Goal: Task Accomplishment & Management: Manage account settings

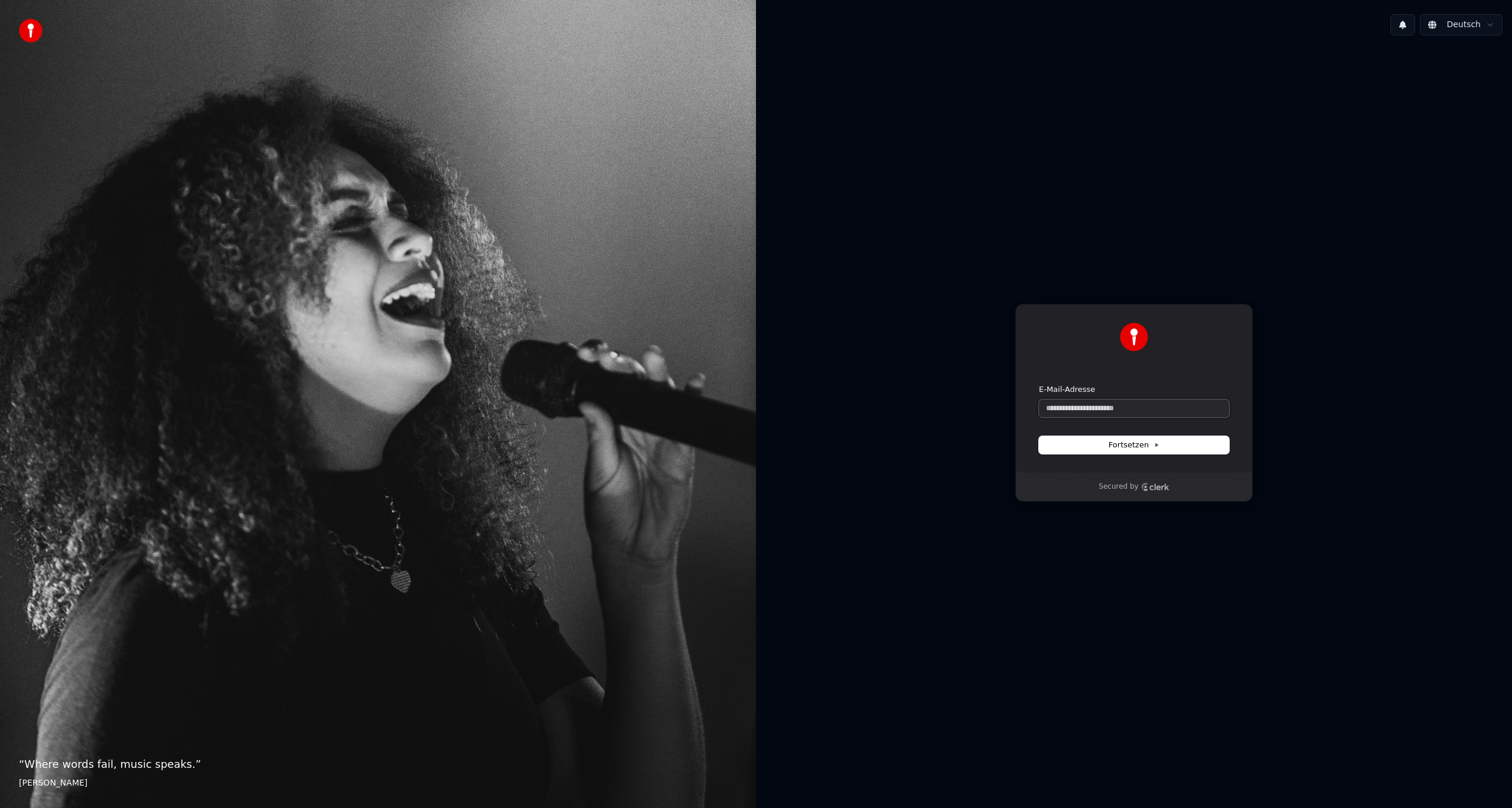
click at [1066, 405] on input "E-Mail-Adresse" at bounding box center [1134, 408] width 190 height 18
click at [1090, 407] on input "E-Mail-Adresse" at bounding box center [1134, 408] width 190 height 18
click at [1039, 384] on button "submit" at bounding box center [1039, 384] width 0 height 0
type input "**********"
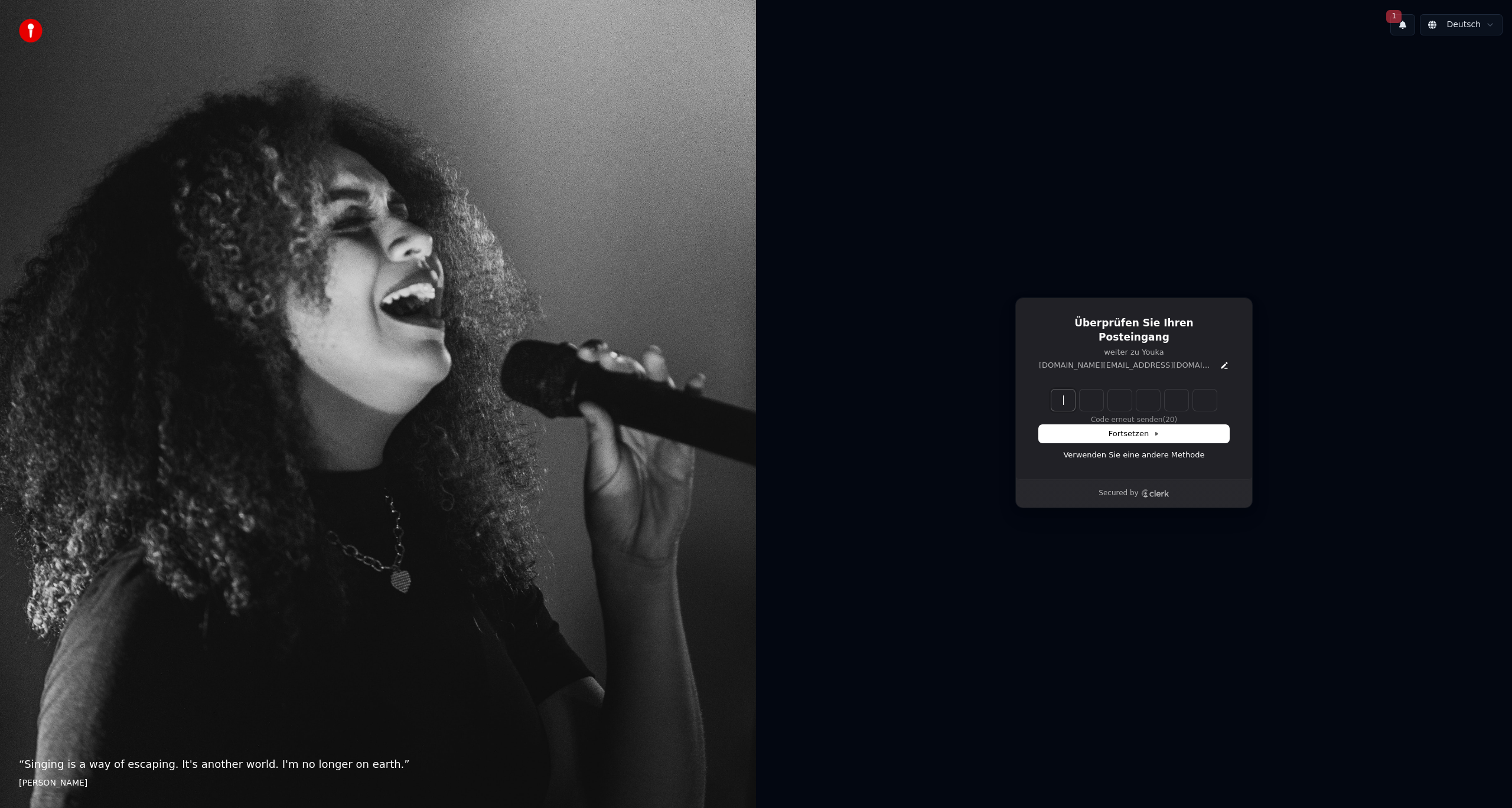
click at [1057, 395] on input "Enter verification code" at bounding box center [1146, 400] width 189 height 21
type input "******"
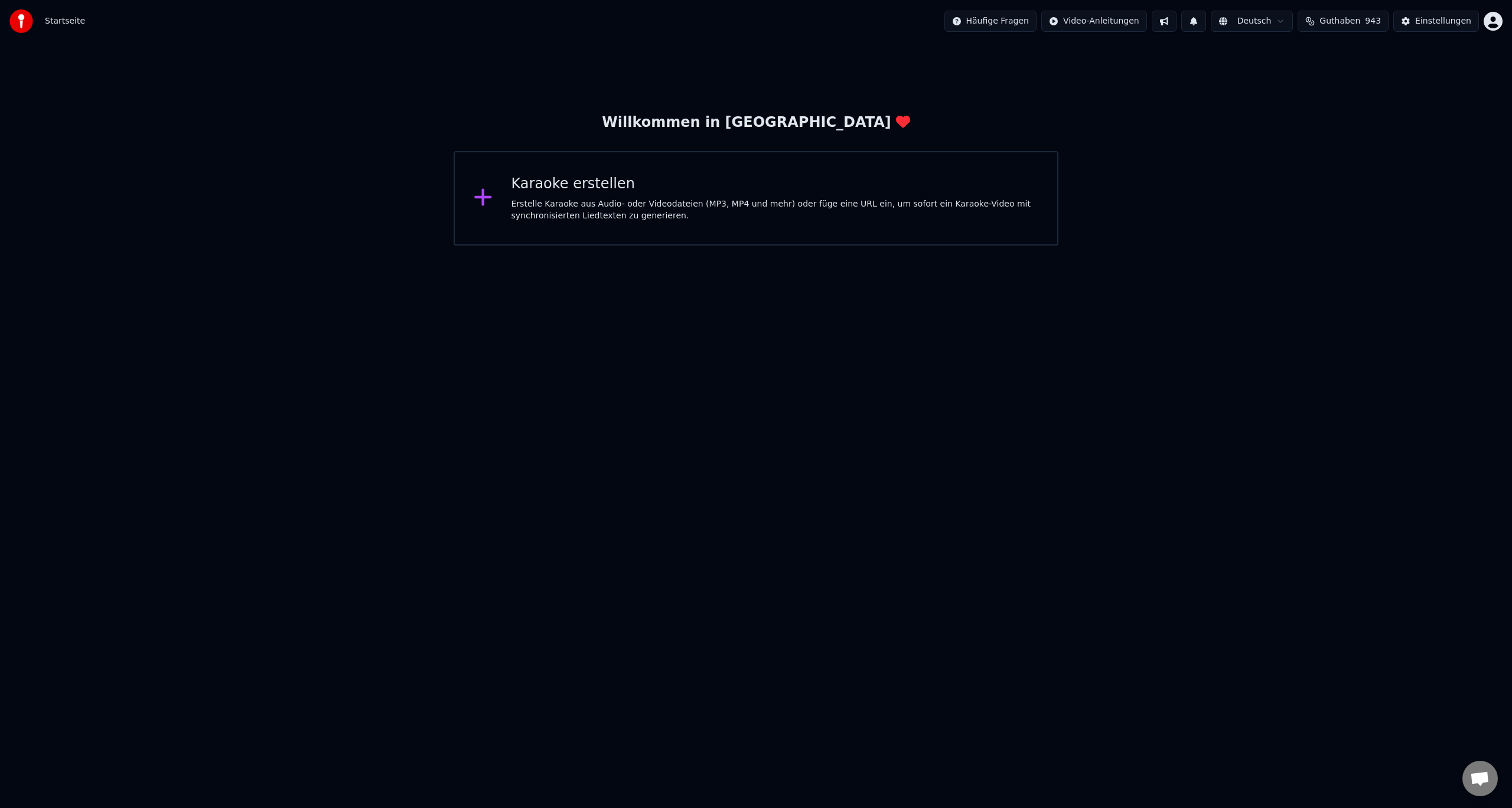
click at [772, 127] on div "Willkommen in [GEOGRAPHIC_DATA]" at bounding box center [755, 123] width 308 height 19
click at [1444, 20] on div "Einstellungen" at bounding box center [1442, 21] width 56 height 12
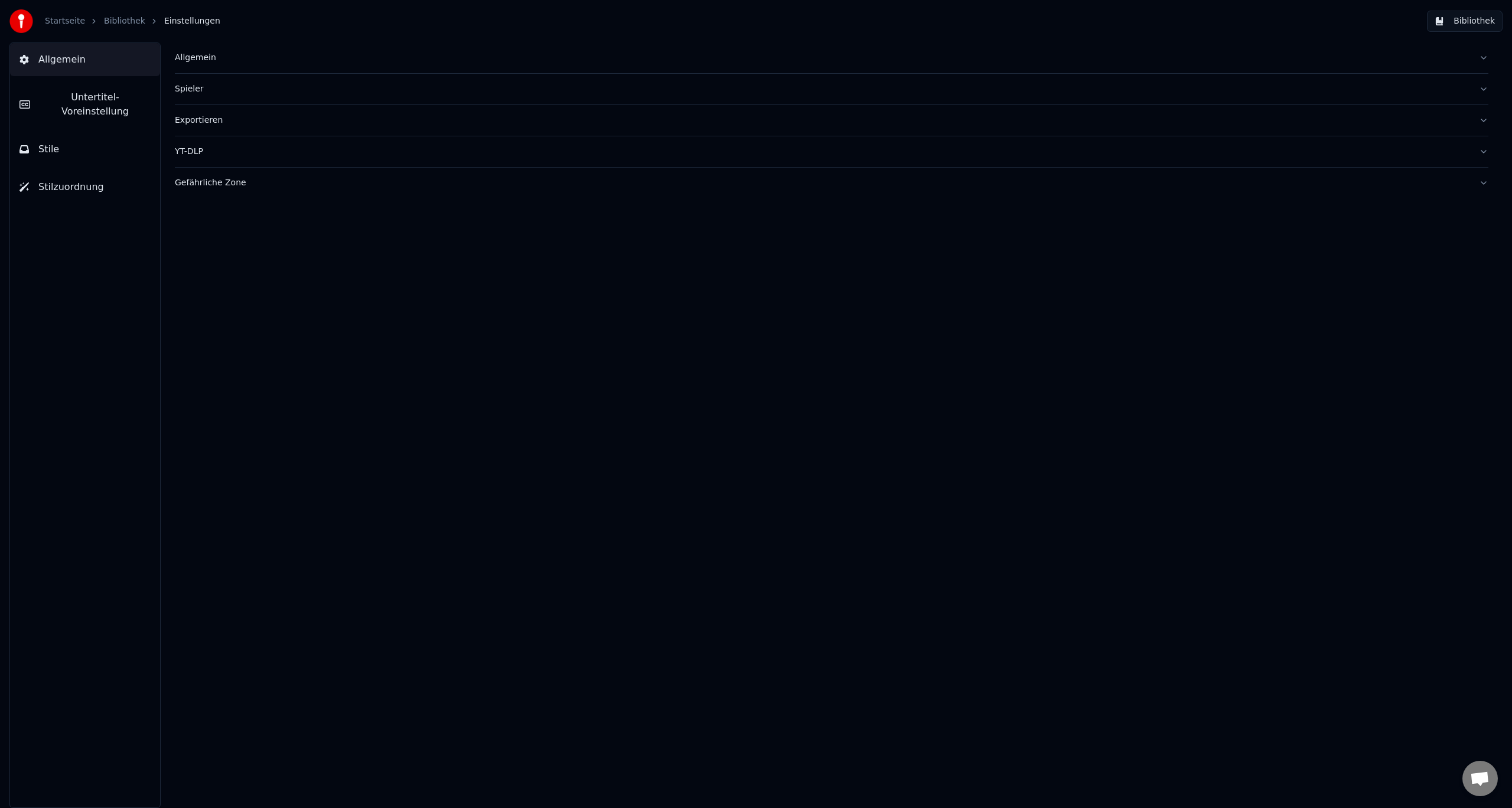
click at [272, 64] on button "Allgemein" at bounding box center [831, 58] width 1313 height 31
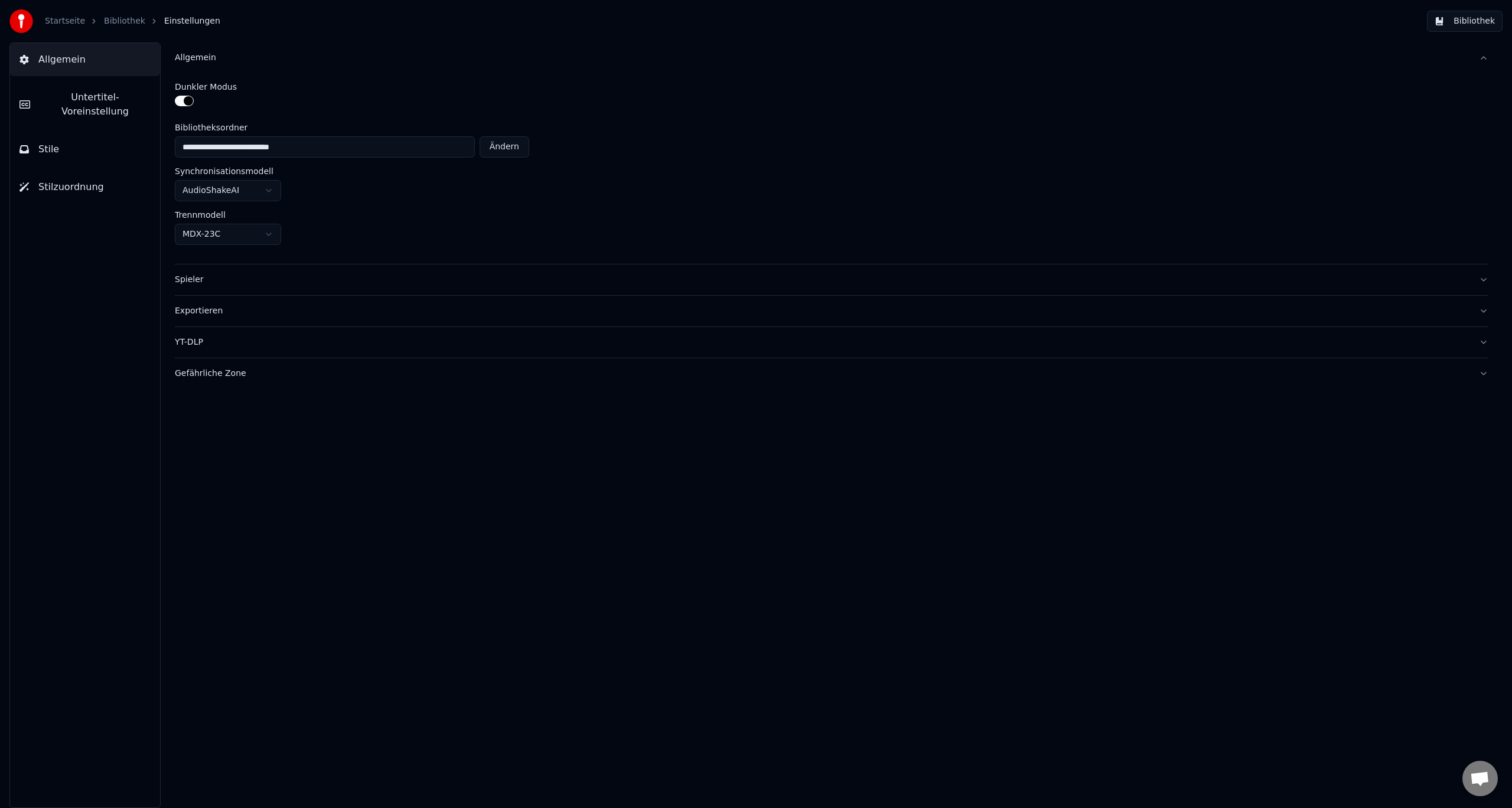
click at [272, 63] on button "Allgemein" at bounding box center [831, 58] width 1313 height 31
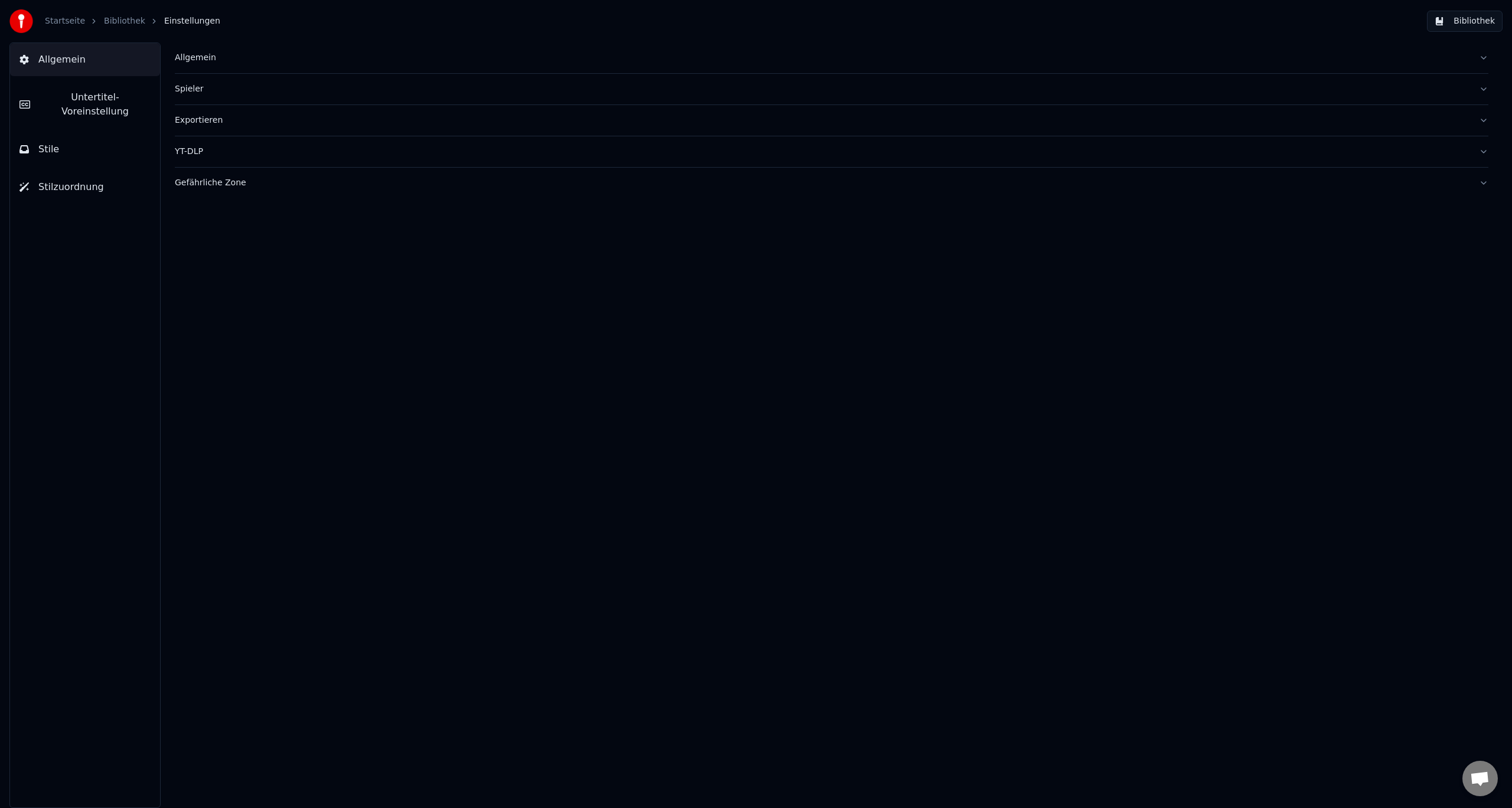
click at [268, 90] on div "Spieler" at bounding box center [822, 89] width 1294 height 12
click at [236, 237] on button "Exportieren" at bounding box center [831, 226] width 1313 height 31
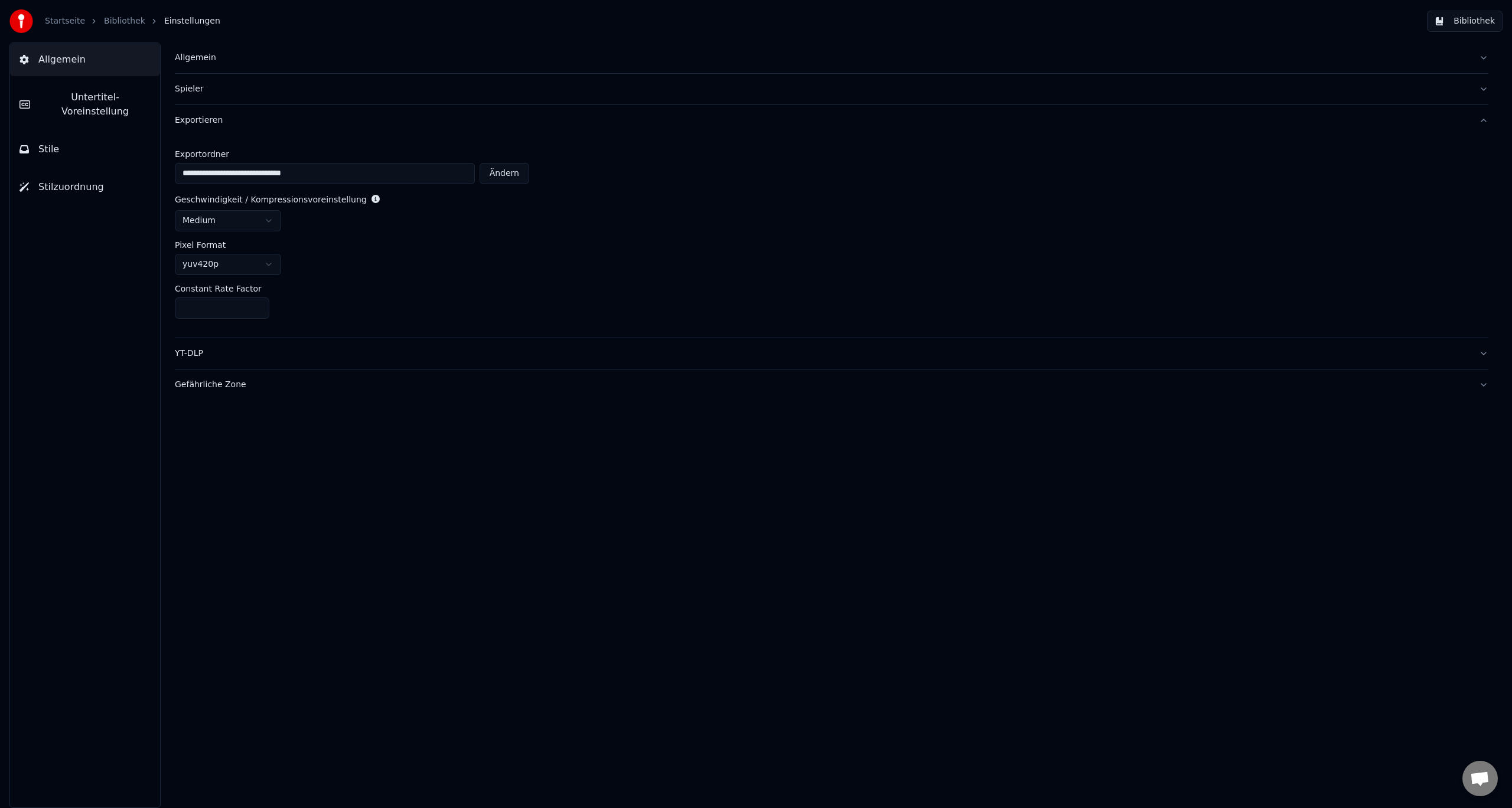
click at [265, 365] on button "YT-DLP" at bounding box center [831, 354] width 1313 height 31
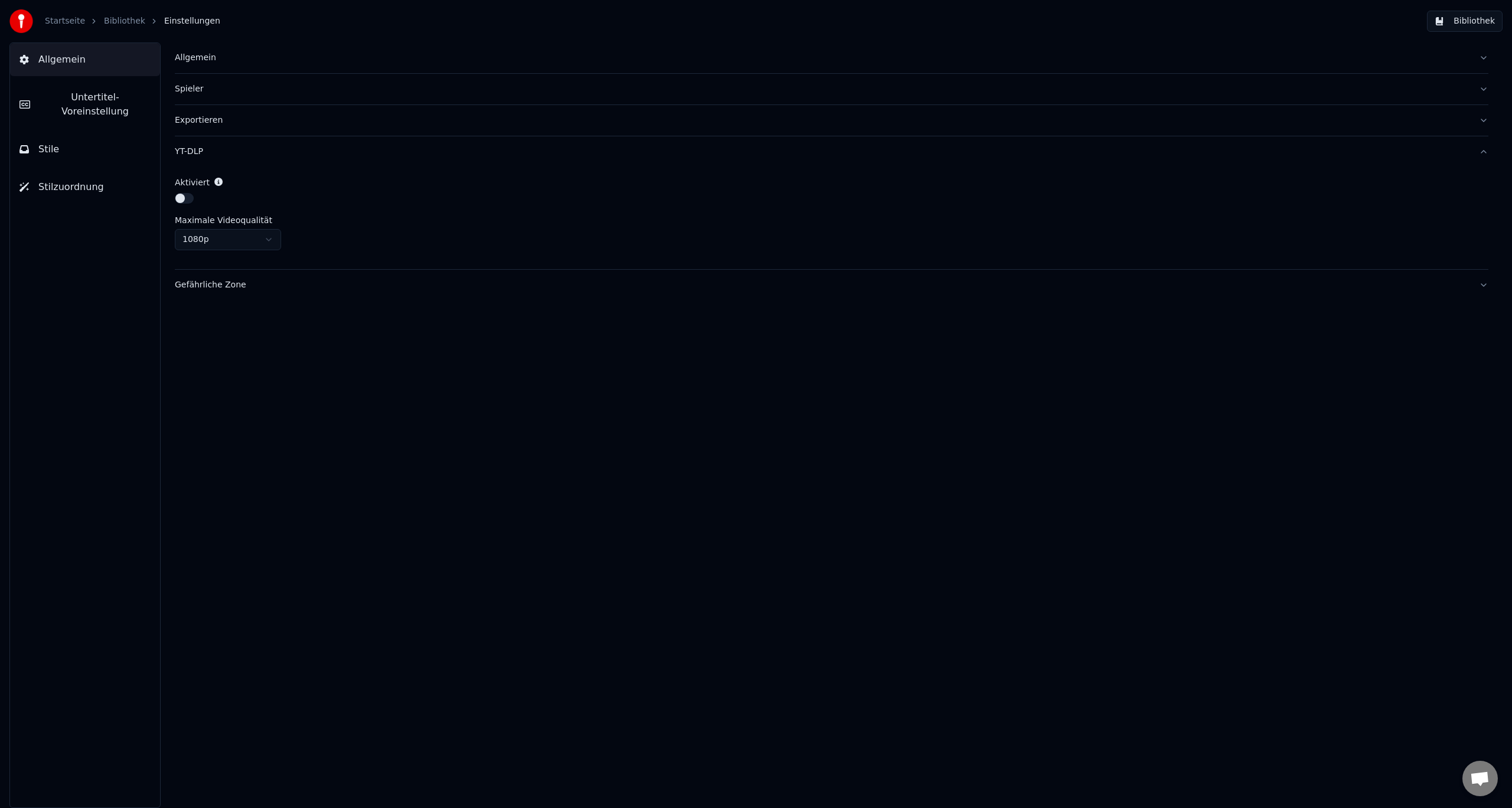
click at [248, 281] on div "Gefährliche Zone" at bounding box center [822, 285] width 1294 height 12
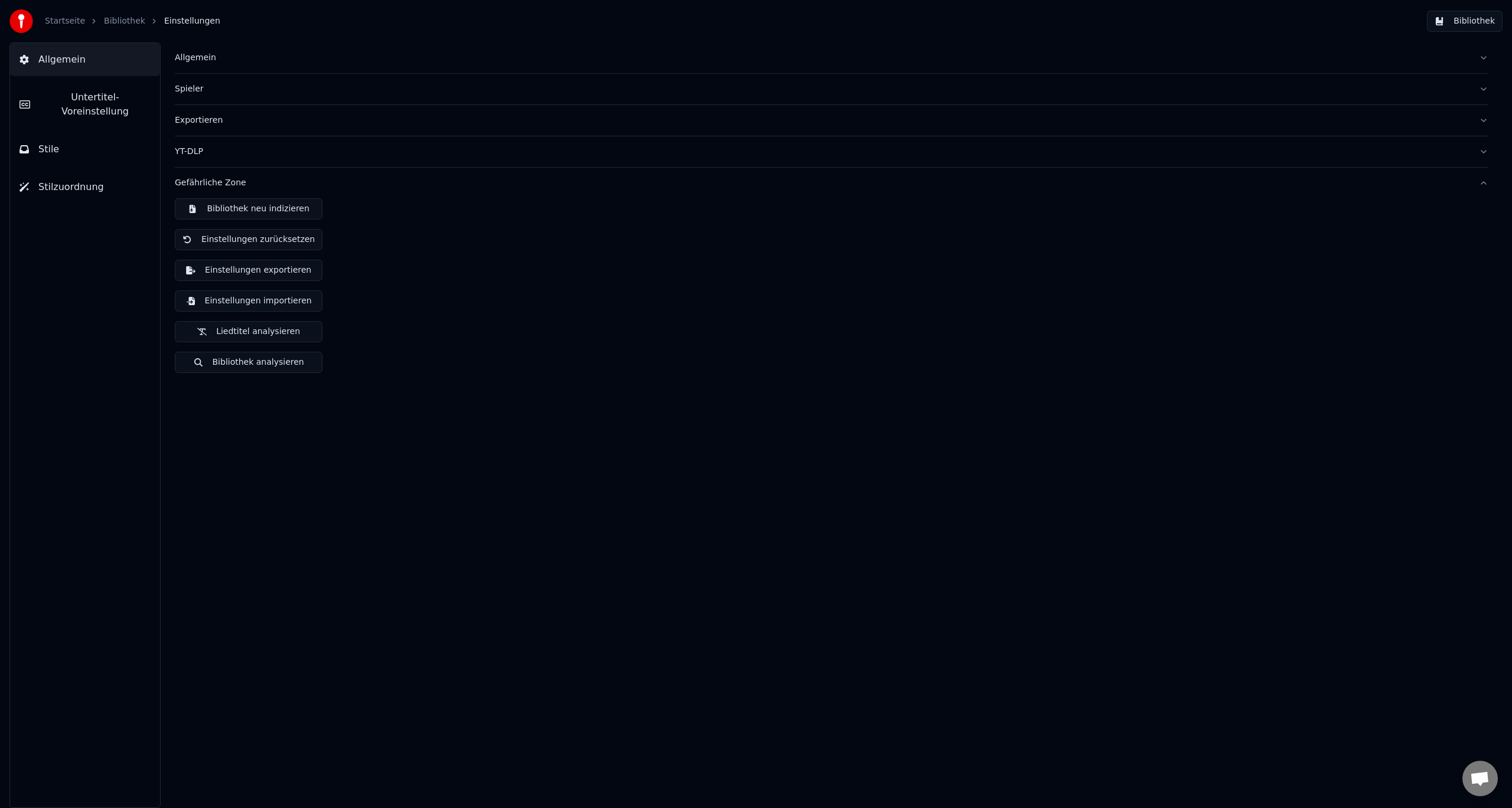
click at [75, 97] on span "Untertitel-Voreinstellung" at bounding box center [94, 104] width 111 height 28
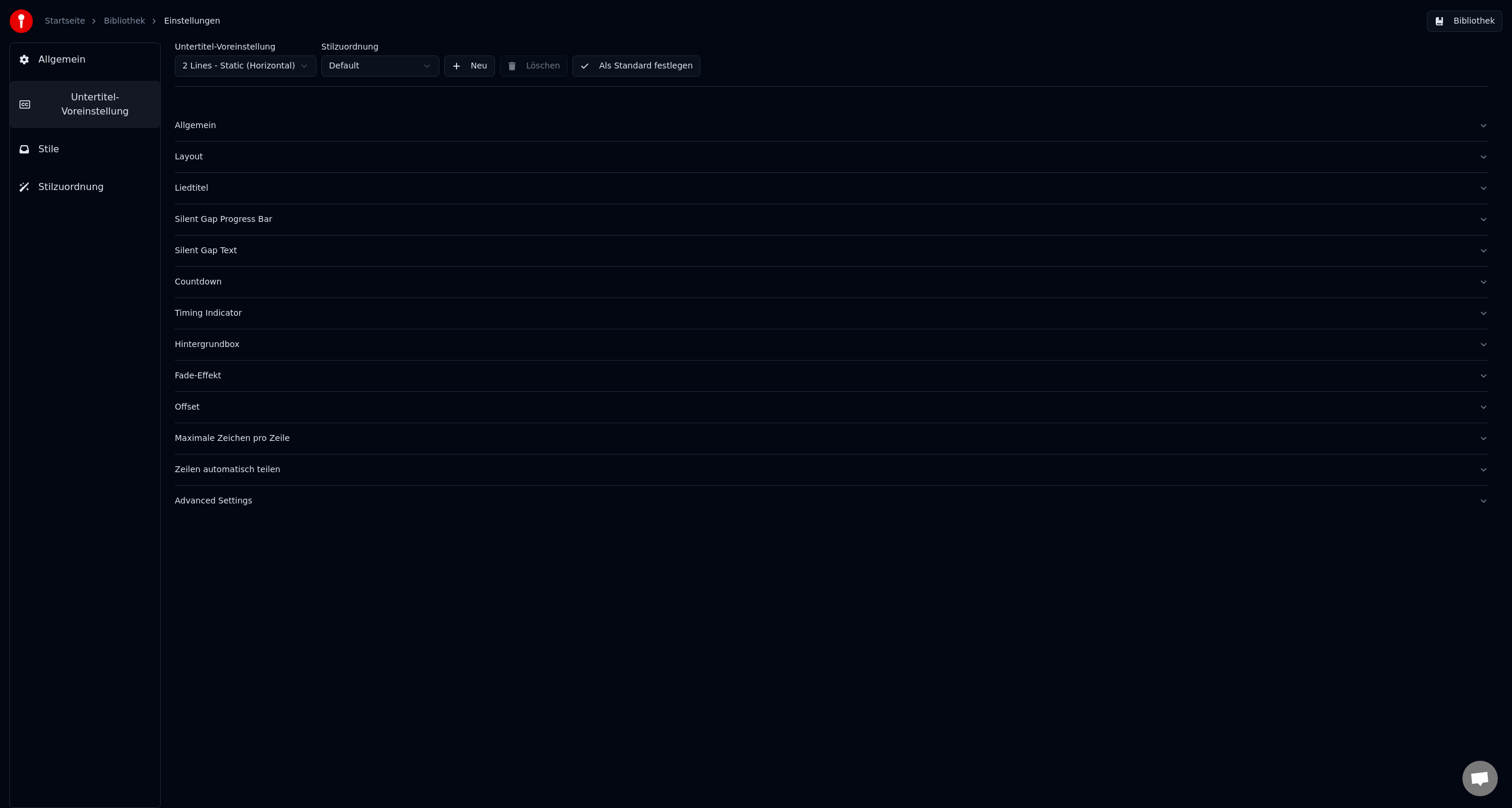
click at [56, 138] on button "Stile" at bounding box center [85, 149] width 150 height 33
click at [72, 182] on button "Stilzuordnung" at bounding box center [85, 187] width 150 height 33
click at [70, 180] on span "Stilzuordnung" at bounding box center [71, 187] width 66 height 14
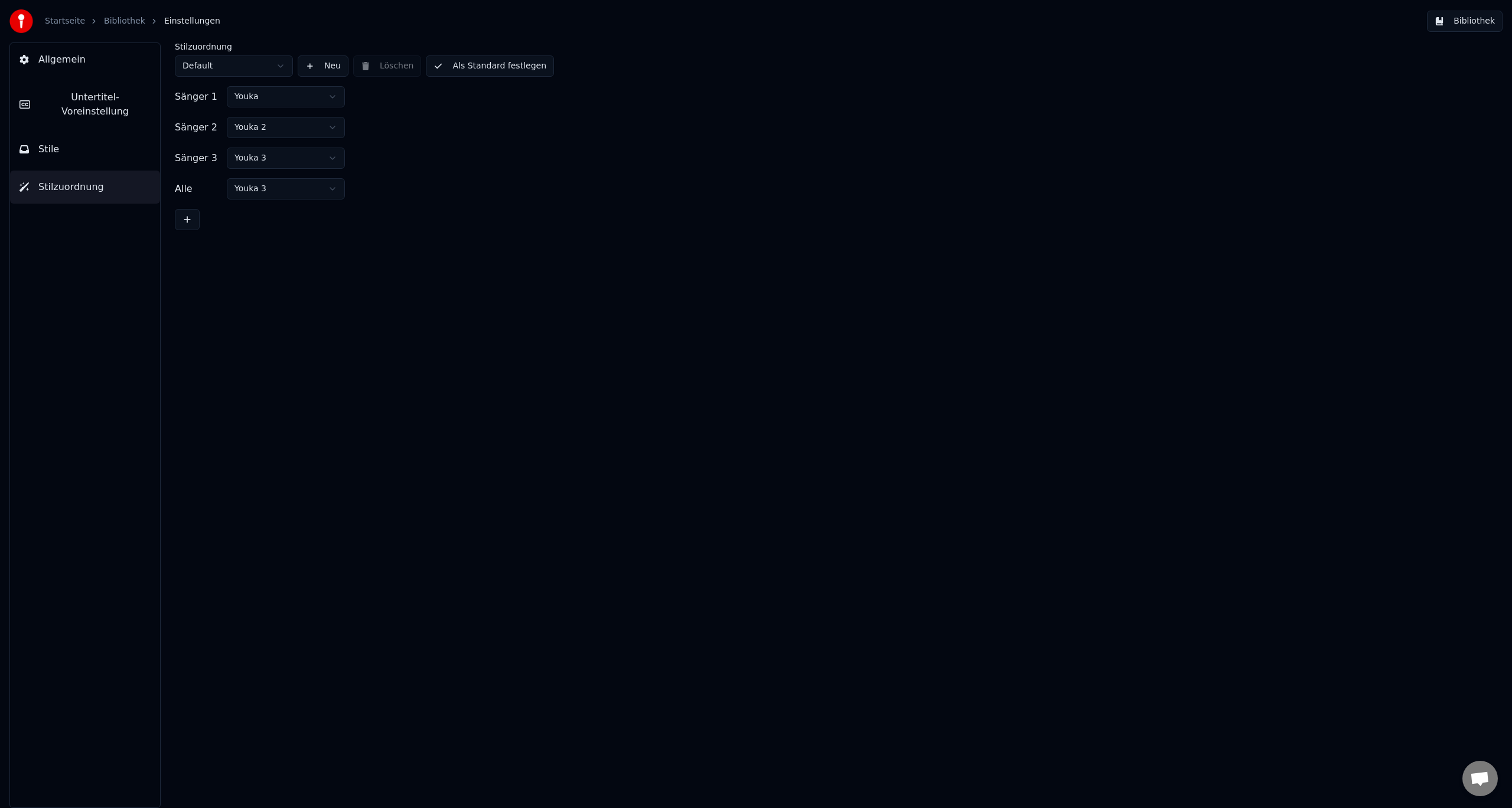
click at [60, 20] on link "Startseite" at bounding box center [64, 21] width 40 height 12
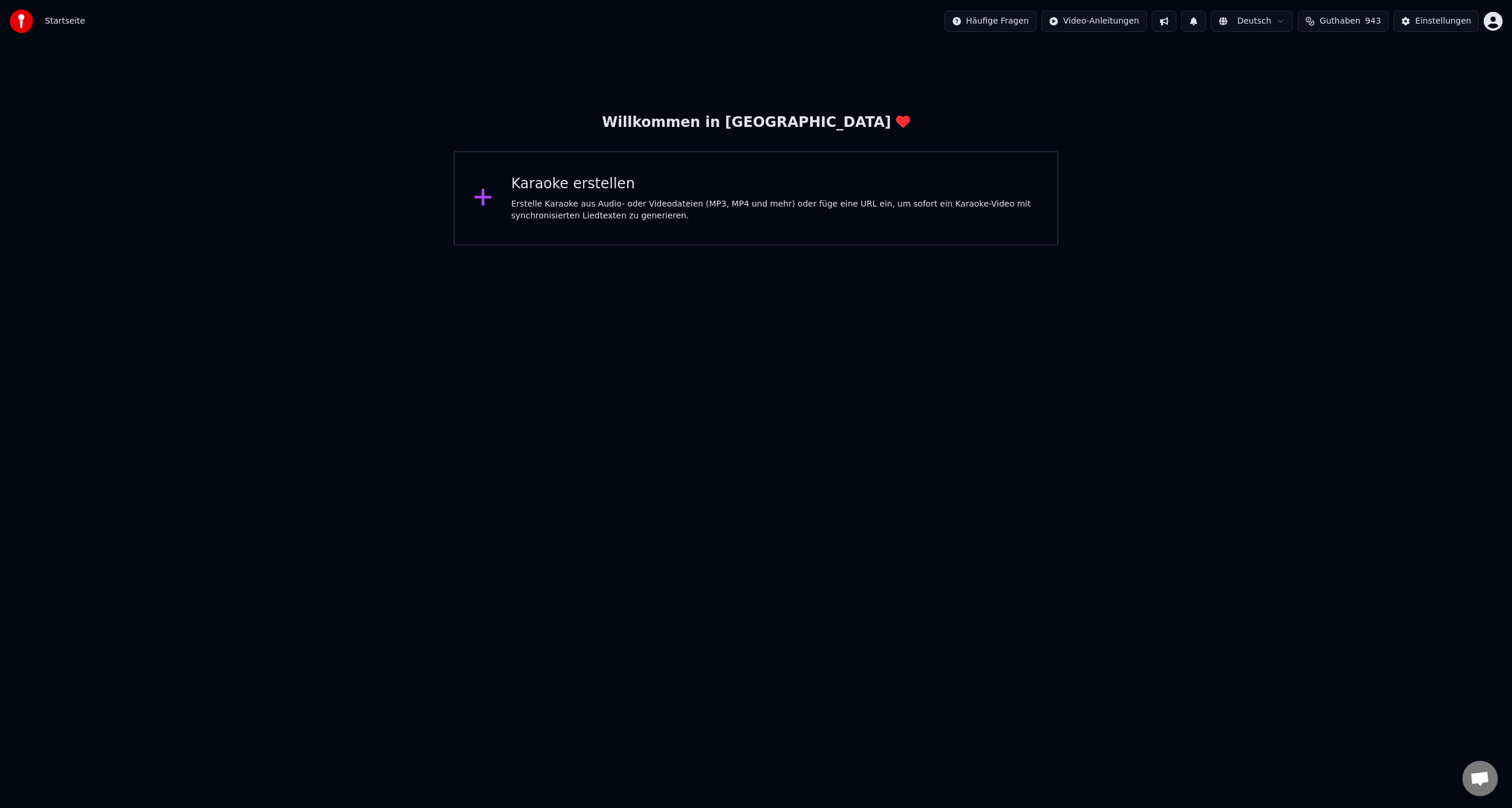
click at [721, 131] on div "Willkommen in [GEOGRAPHIC_DATA]" at bounding box center [755, 123] width 308 height 19
click at [551, 211] on div "Erstelle Karaoke aus Audio- oder Videodateien (MP3, MP4 und mehr) oder füge ein…" at bounding box center [775, 210] width 528 height 24
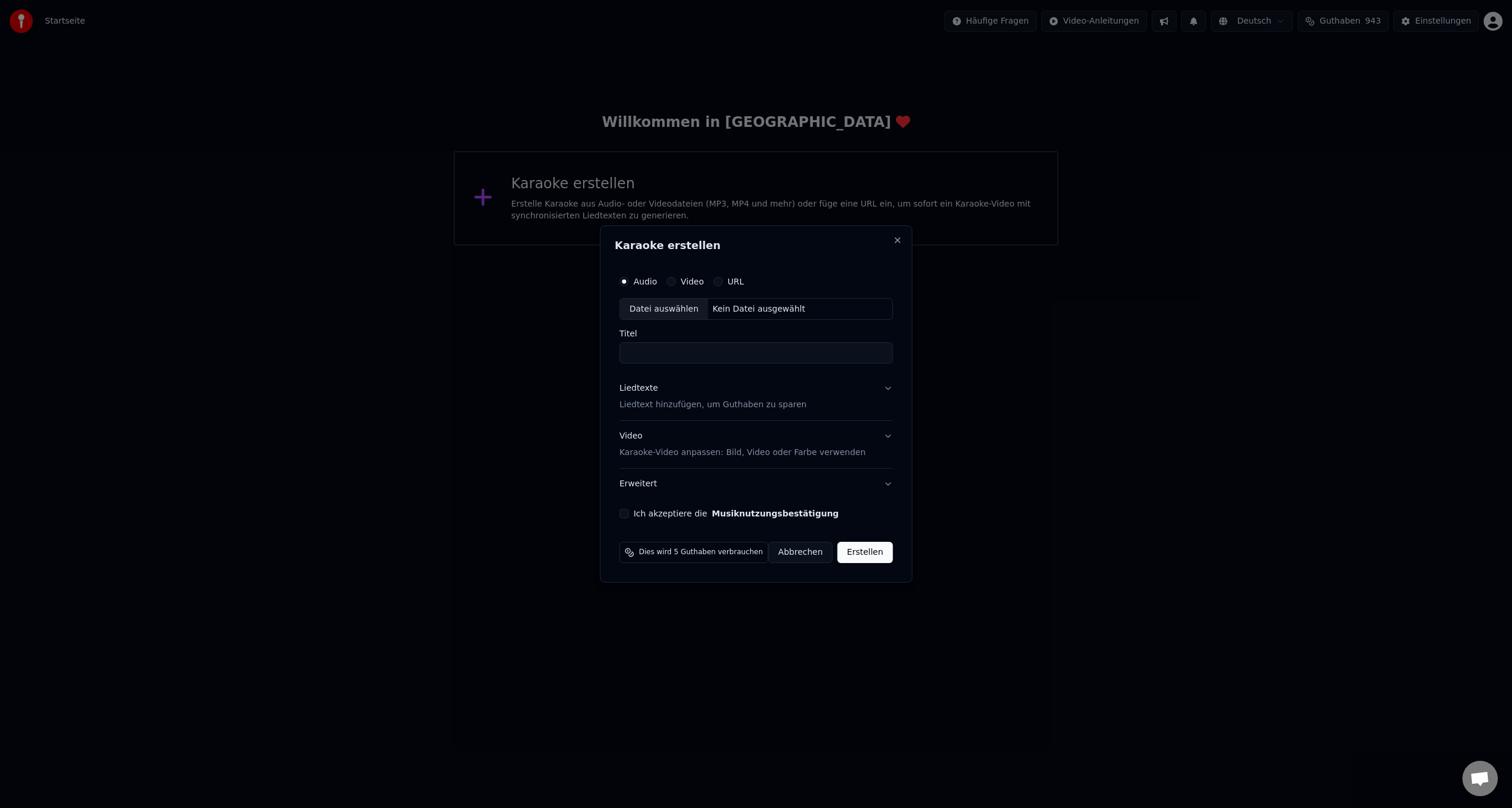
click at [788, 548] on button "Abbrechen" at bounding box center [801, 552] width 64 height 21
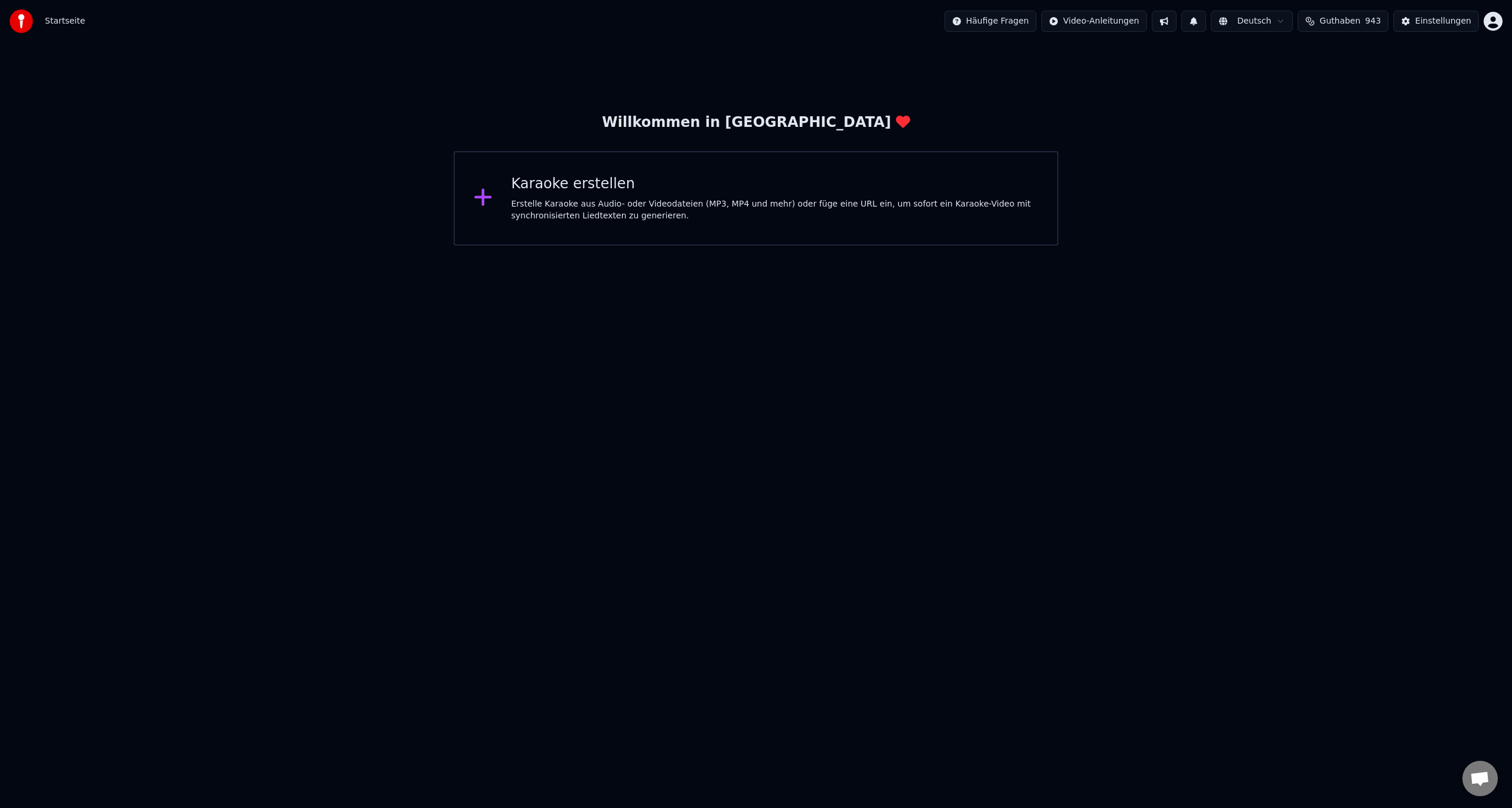
click at [1129, 22] on html "Startseite Häufige Fragen Video-Anleitungen Deutsch Guthaben 943 Einstellungen …" at bounding box center [756, 123] width 1512 height 245
click at [1004, 20] on html "Startseite Häufige Fragen Video-Anleitungen Deutsch Guthaben 943 Einstellungen …" at bounding box center [756, 123] width 1512 height 245
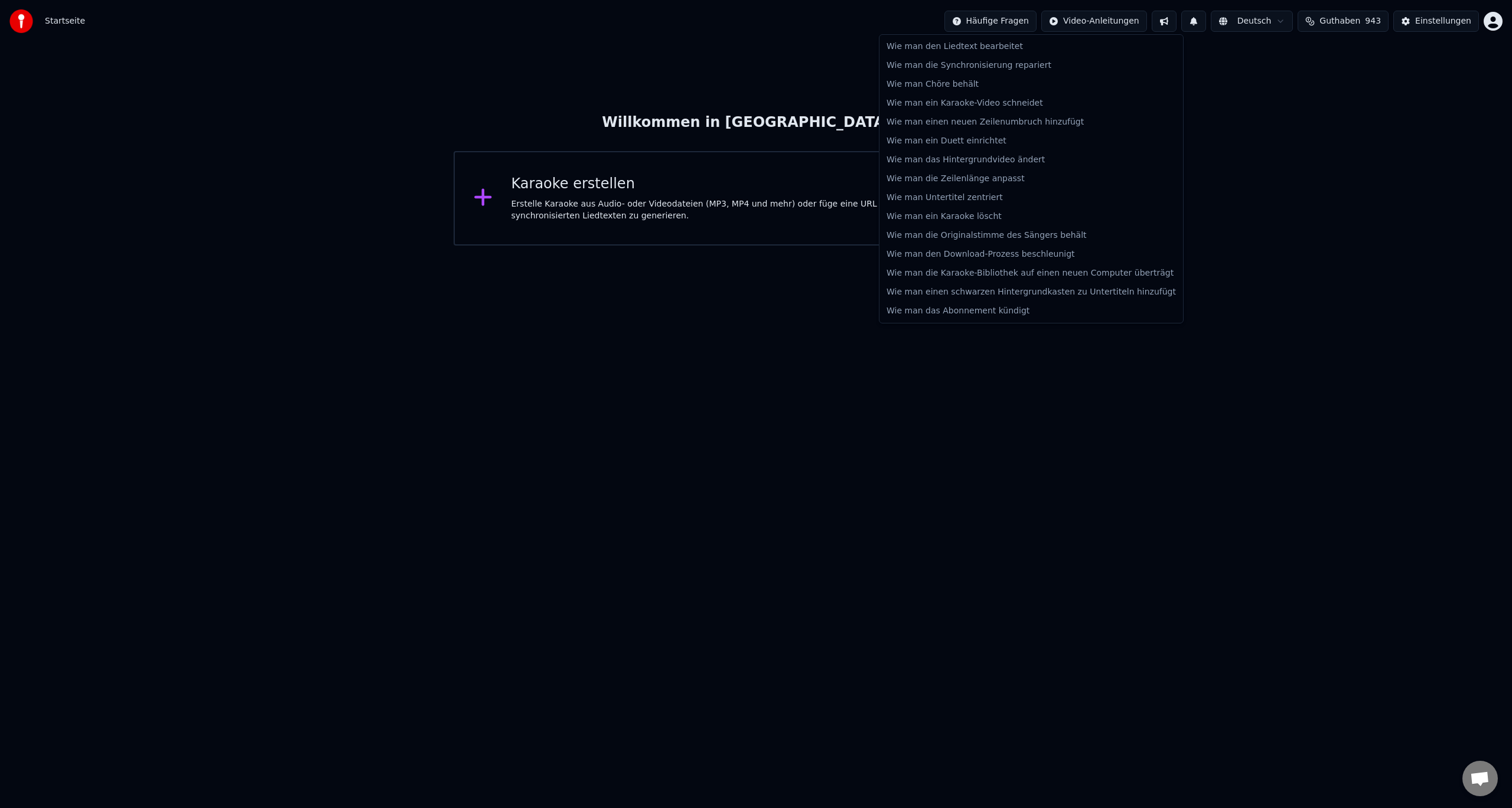
drag, startPoint x: 1257, startPoint y: 220, endPoint x: 1292, endPoint y: 176, distance: 56.2
click at [1257, 219] on html "Startseite Häufige Fragen Video-Anleitungen Deutsch Guthaben 943 Einstellungen …" at bounding box center [756, 123] width 1512 height 245
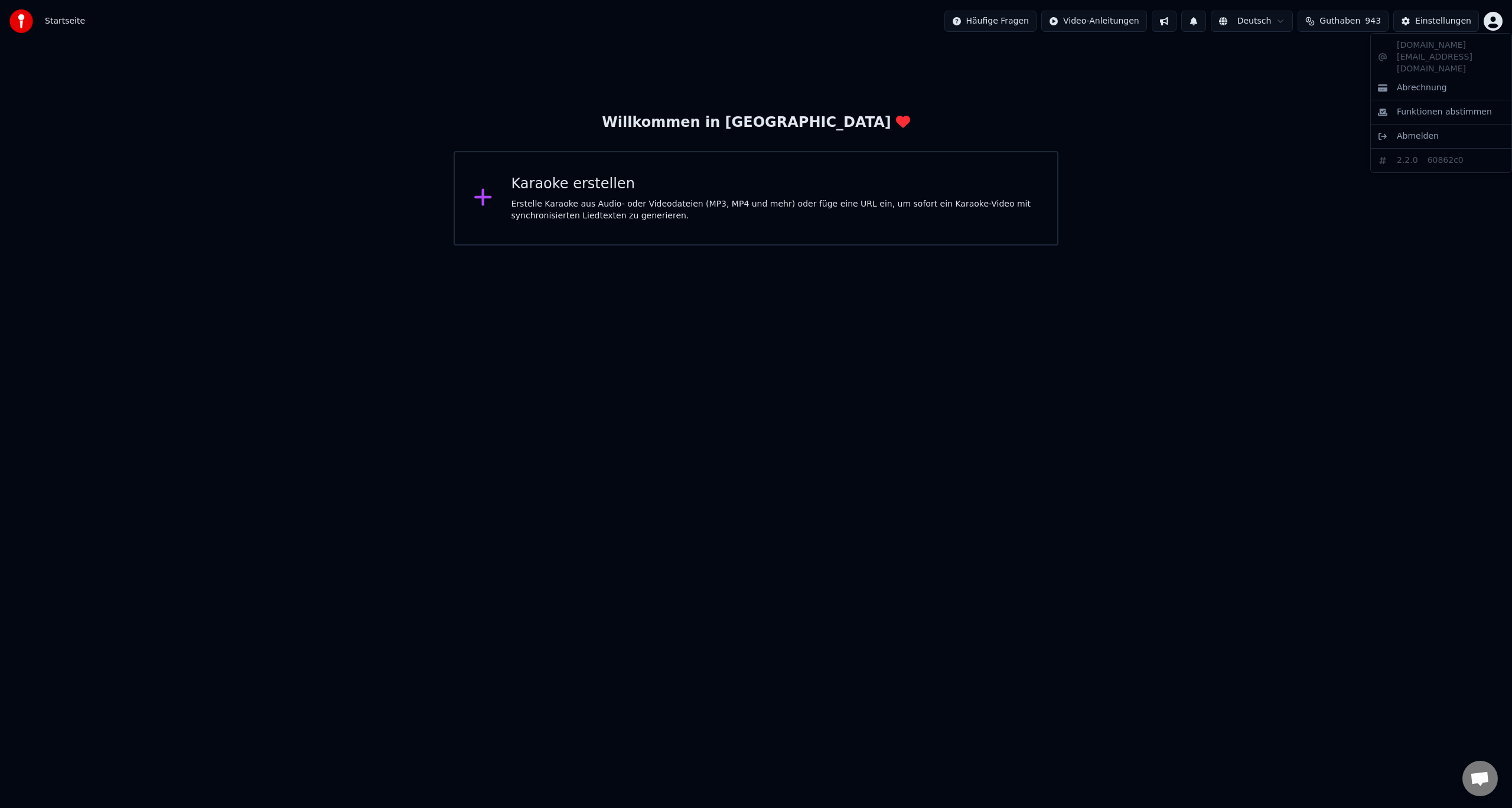
click at [1493, 18] on html "Startseite Häufige Fragen Video-Anleitungen Deutsch Guthaben 943 Einstellungen …" at bounding box center [756, 123] width 1512 height 245
click at [1453, 106] on span "Funktionen abstimmen" at bounding box center [1444, 112] width 95 height 12
